Goal: Task Accomplishment & Management: Manage account settings

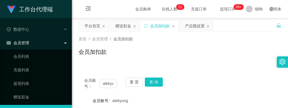
scroll to position [28, 0]
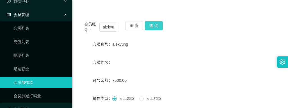
click at [151, 26] on button "查 询" at bounding box center [154, 25] width 18 height 9
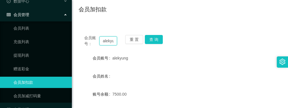
scroll to position [0, 5]
drag, startPoint x: 108, startPoint y: 42, endPoint x: 121, endPoint y: 42, distance: 12.9
click at [121, 42] on div "会员账号： alekyung 重 置 查 询" at bounding box center [180, 41] width 203 height 12
type input "ale"
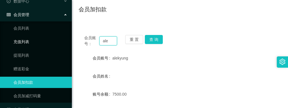
drag, startPoint x: 112, startPoint y: 41, endPoint x: 83, endPoint y: 41, distance: 29.2
click at [64, 41] on section "工作台代理端 数据中心 员工统计 团队统计 会员管理 会员列表 充值列表 提现列表 赠送彩金 会员加扣款 会员加减打码量 产品管理 开奖记录 注单管理 产品列…" at bounding box center [144, 75] width 288 height 234
paste input "Tinkkle"
type input "Tinkkle"
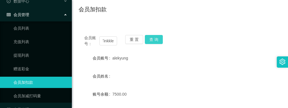
click at [154, 39] on button "查 询" at bounding box center [154, 39] width 18 height 9
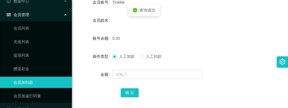
scroll to position [99, 0]
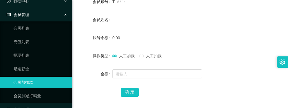
click at [117, 11] on form "会员账号 Tinkkle 会员姓名 账号余额 0.00 操作类型 人工加款 人工扣款 金额 确 定" at bounding box center [180, 46] width 203 height 101
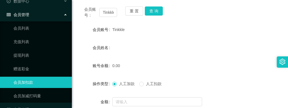
scroll to position [71, 0]
drag, startPoint x: 124, startPoint y: 31, endPoint x: 113, endPoint y: 31, distance: 11.0
click at [113, 31] on span "Tinkkle" at bounding box center [118, 30] width 12 height 4
copy span "Tinkkle"
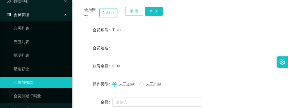
drag, startPoint x: 102, startPoint y: 12, endPoint x: 133, endPoint y: 14, distance: 30.7
click at [133, 14] on div "会员账号： Tinkkle 重 置 查 询" at bounding box center [180, 13] width 203 height 12
paste input "[PERSON_NAME]"
type input "[PERSON_NAME]"
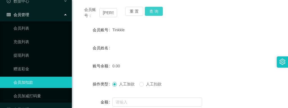
click at [149, 10] on button "查 询" at bounding box center [154, 11] width 18 height 9
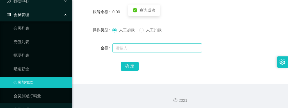
scroll to position [127, 0]
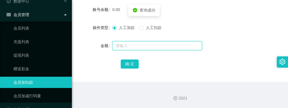
click at [120, 45] on input "text" at bounding box center [157, 45] width 90 height 9
type input "100"
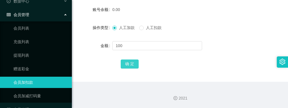
drag, startPoint x: 131, startPoint y: 62, endPoint x: 135, endPoint y: 61, distance: 3.7
click at [131, 62] on button "确 定" at bounding box center [130, 63] width 18 height 9
click at [146, 16] on form "会员账号 LiuJie 会员姓名 账号余额 100.00 操作类型 人工加款 人工扣款 金额 确 定" at bounding box center [180, 18] width 203 height 101
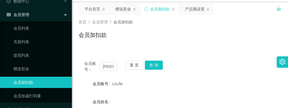
scroll to position [14, 0]
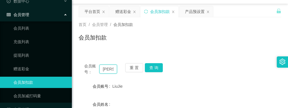
drag, startPoint x: 113, startPoint y: 69, endPoint x: 92, endPoint y: 67, distance: 20.5
click at [87, 68] on div "会员账号： [PERSON_NAME]" at bounding box center [100, 69] width 33 height 12
paste input "Tinkkl"
type input "Tinkkle"
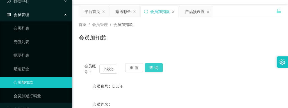
click at [156, 68] on button "查 询" at bounding box center [154, 67] width 18 height 9
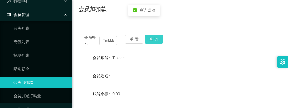
scroll to position [99, 0]
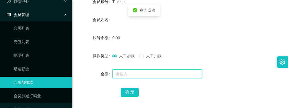
click at [126, 73] on input "text" at bounding box center [157, 73] width 90 height 9
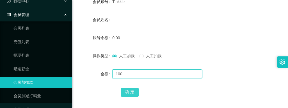
type input "100"
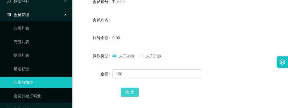
click at [128, 93] on button "确 定" at bounding box center [130, 91] width 18 height 9
click at [197, 48] on form "会员账号 Tinkkle 会员姓名 账号余额 100.00 操作类型 人工加款 人工扣款 金额 确 定" at bounding box center [180, 46] width 203 height 101
click at [167, 30] on form "会员账号 Tinkkle 会员姓名 账号余额 100.00 操作类型 人工加款 人工扣款 金额 确 定" at bounding box center [180, 46] width 203 height 101
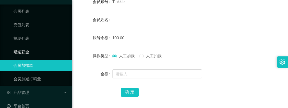
scroll to position [54, 0]
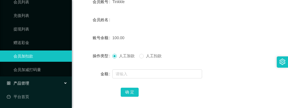
click at [31, 82] on div "产品管理" at bounding box center [36, 82] width 72 height 11
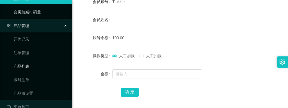
scroll to position [122, 0]
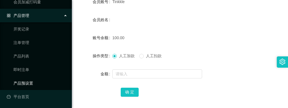
click at [27, 80] on link "产品预设置" at bounding box center [40, 82] width 54 height 11
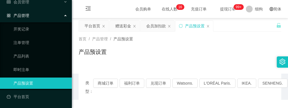
scroll to position [41, 0]
click at [117, 26] on div "赠送彩金" at bounding box center [123, 26] width 16 height 11
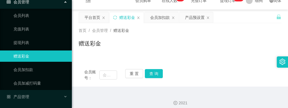
scroll to position [13, 0]
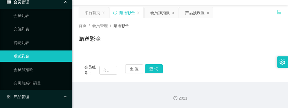
click at [24, 93] on div "产品管理" at bounding box center [36, 96] width 72 height 11
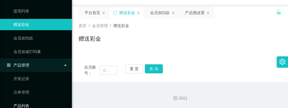
scroll to position [122, 0]
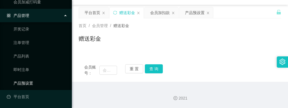
click at [23, 81] on link "产品预设置" at bounding box center [40, 82] width 54 height 11
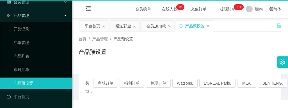
scroll to position [41, 0]
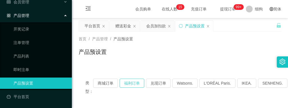
click at [127, 81] on button "福利订单" at bounding box center [132, 82] width 25 height 9
click at [143, 55] on div "产品预设置" at bounding box center [180, 53] width 203 height 13
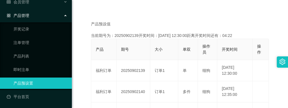
scroll to position [112, 0]
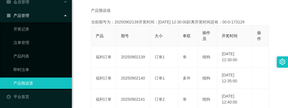
click at [161, 8] on div "产品预设值 添加期号" at bounding box center [180, 11] width 178 height 6
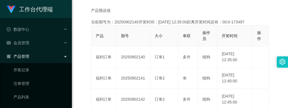
scroll to position [0, 0]
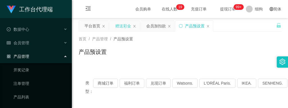
click at [122, 26] on div "赠送彩金" at bounding box center [123, 26] width 16 height 11
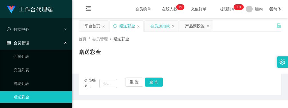
click at [152, 26] on div "会员加扣款" at bounding box center [160, 26] width 20 height 11
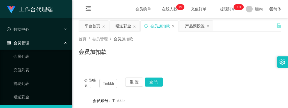
scroll to position [28, 0]
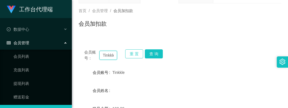
scroll to position [0, 1]
drag, startPoint x: 103, startPoint y: 54, endPoint x: 130, endPoint y: 55, distance: 26.4
click at [130, 55] on div "会员账号： Tinkkle 重 置 查 询" at bounding box center [180, 55] width 203 height 12
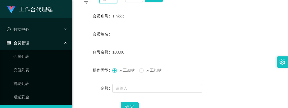
scroll to position [112, 0]
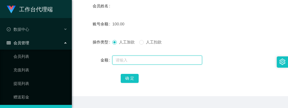
click at [121, 60] on input "text" at bounding box center [157, 59] width 90 height 9
paste input "[PERSON_NAME]"
type input "[PERSON_NAME]"
drag, startPoint x: 134, startPoint y: 58, endPoint x: 89, endPoint y: 58, distance: 44.7
click at [89, 58] on div "[PERSON_NAME]" at bounding box center [180, 59] width 203 height 11
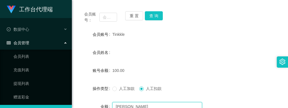
scroll to position [56, 0]
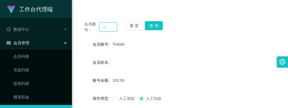
click at [109, 29] on input "text" at bounding box center [108, 26] width 18 height 9
paste input "[PERSON_NAME]"
type input "[PERSON_NAME]"
click at [153, 28] on button "查 询" at bounding box center [154, 25] width 18 height 9
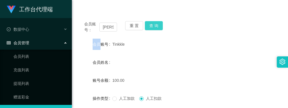
click at [153, 28] on div "重 置 查 询" at bounding box center [141, 27] width 33 height 12
click at [153, 28] on button "查 询" at bounding box center [154, 25] width 18 height 9
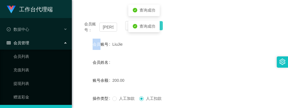
scroll to position [112, 0]
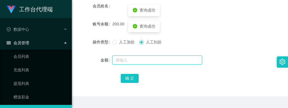
click at [128, 59] on input "text" at bounding box center [157, 59] width 90 height 9
type input "50"
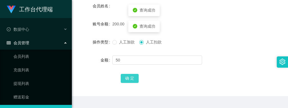
click at [129, 76] on button "确 定" at bounding box center [130, 78] width 18 height 9
